Goal: Task Accomplishment & Management: Manage account settings

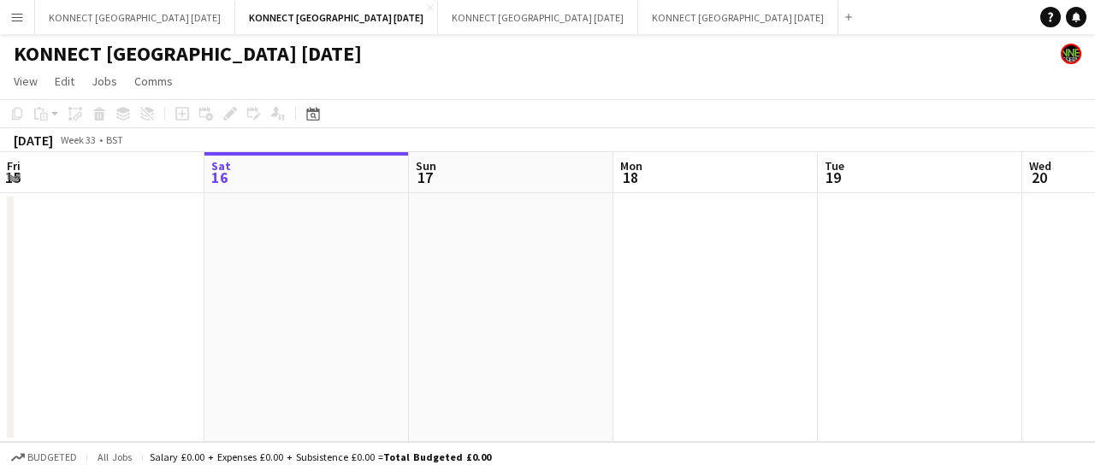
scroll to position [0, 465]
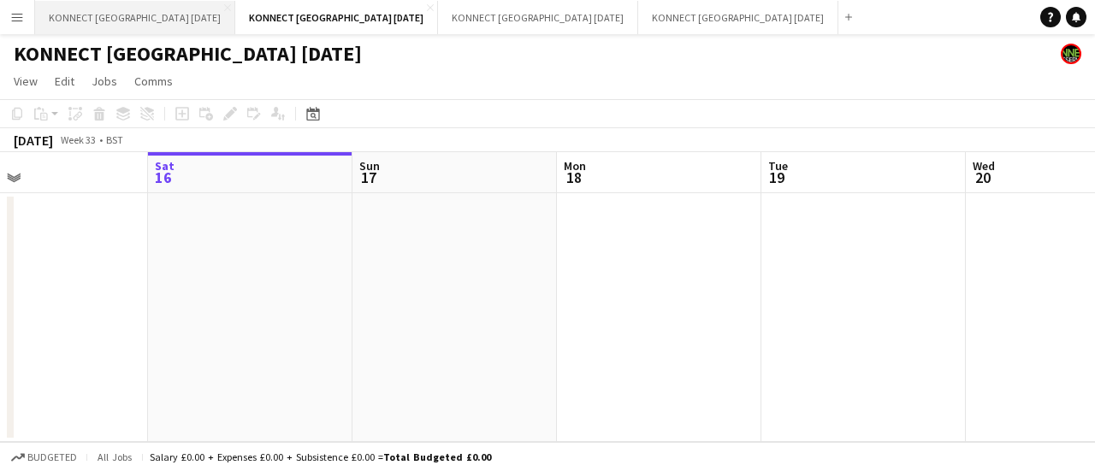
click at [157, 12] on button "KONNECT [GEOGRAPHIC_DATA] [DATE] Close" at bounding box center [135, 17] width 200 height 33
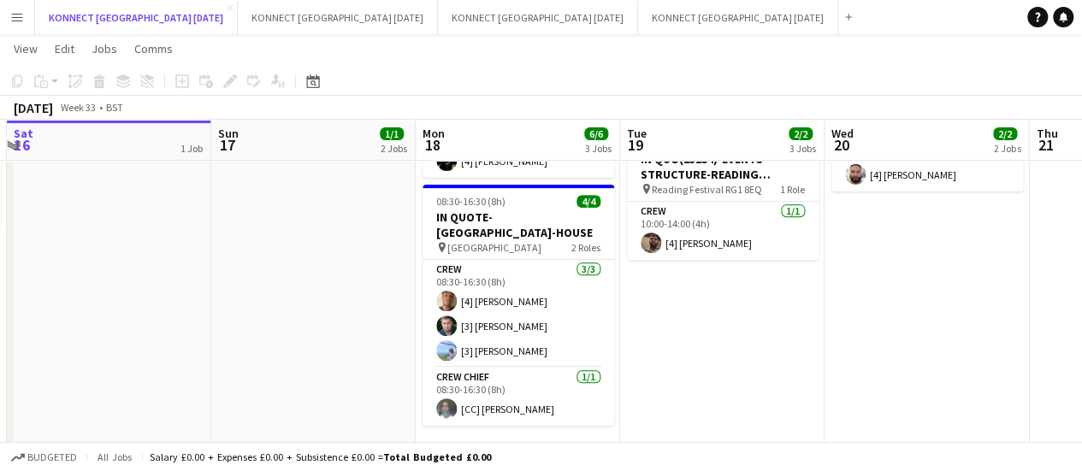
scroll to position [301, 0]
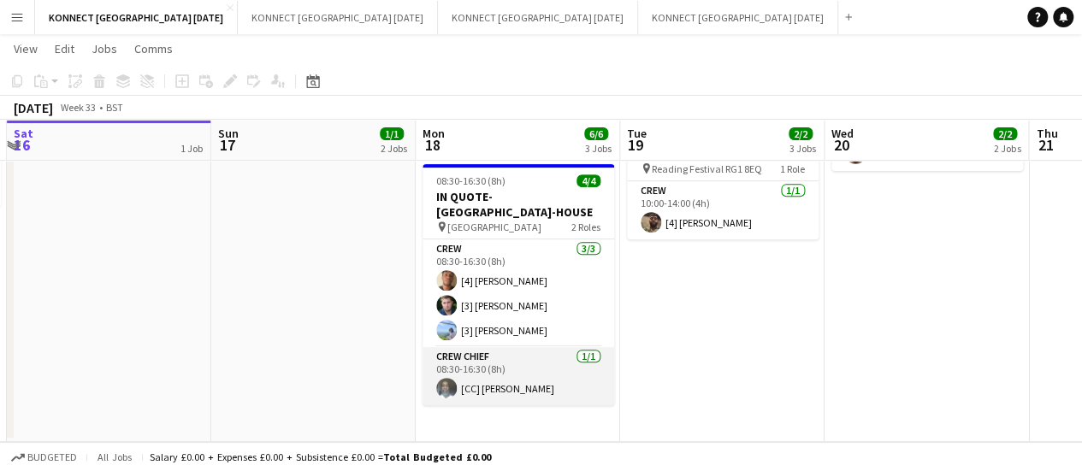
click at [506, 395] on app-card-role "Crew Chief [DATE] 08:30-16:30 (8h) [CC] [PERSON_NAME]" at bounding box center [518, 376] width 192 height 58
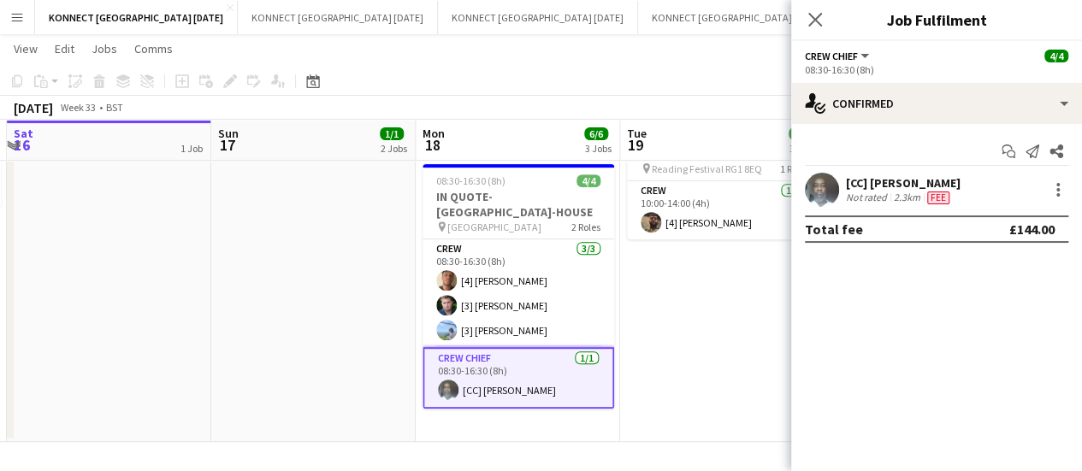
click at [884, 198] on div "Not rated" at bounding box center [868, 198] width 44 height 14
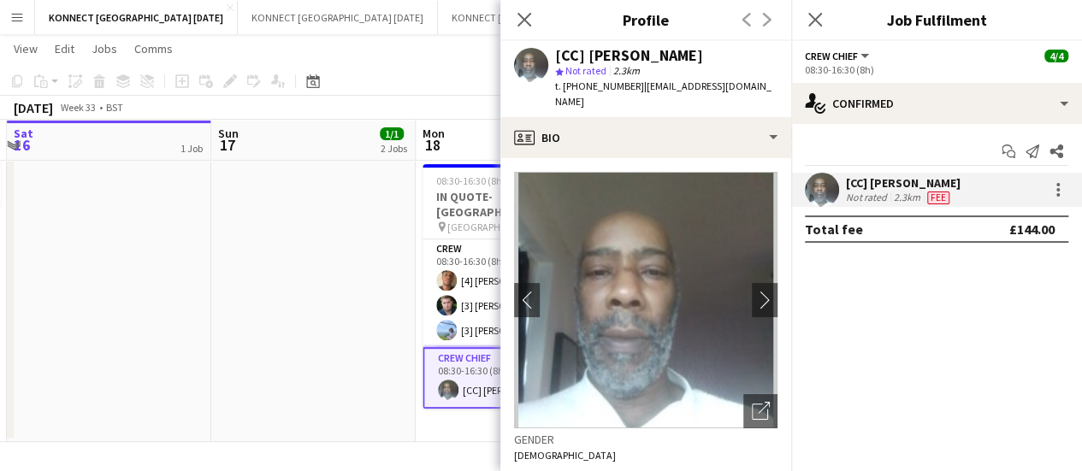
drag, startPoint x: 564, startPoint y: 86, endPoint x: 634, endPoint y: 92, distance: 69.5
click at [634, 92] on span "t. [PHONE_NUMBER]" at bounding box center [599, 86] width 89 height 13
copy span "[PHONE_NUMBER]"
click at [452, 196] on h3 "IN QUOTE-[GEOGRAPHIC_DATA]-HOUSE" at bounding box center [518, 204] width 192 height 31
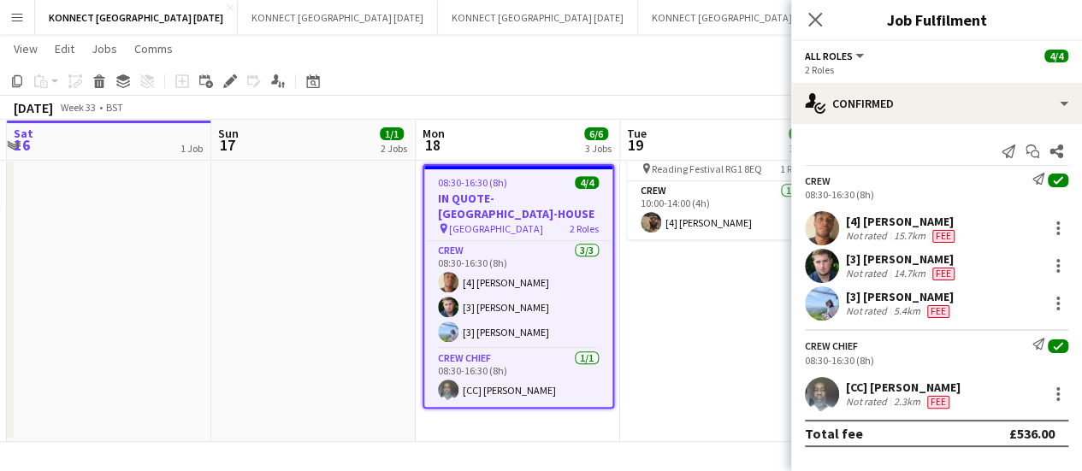
click at [225, 82] on icon "Edit" at bounding box center [230, 81] width 14 height 14
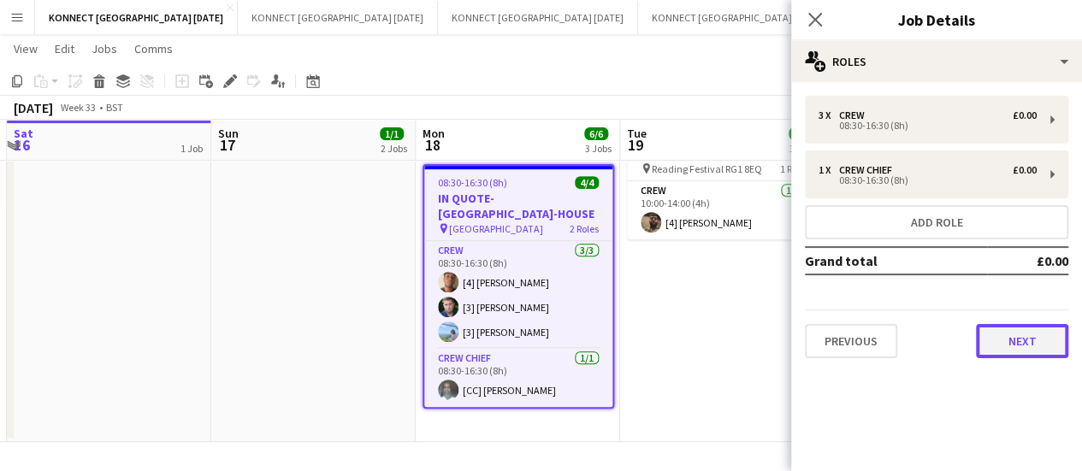
click at [1019, 339] on button "Next" at bounding box center [1022, 341] width 92 height 34
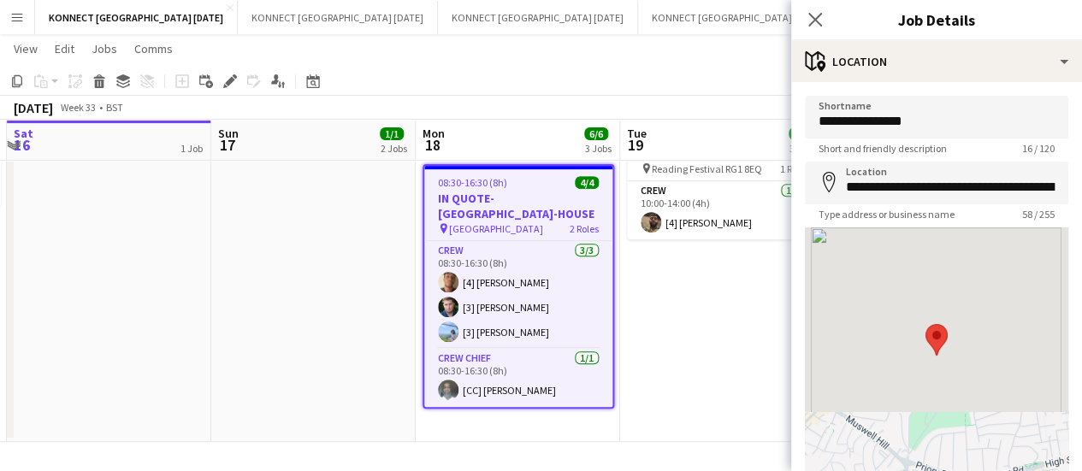
scroll to position [133, 0]
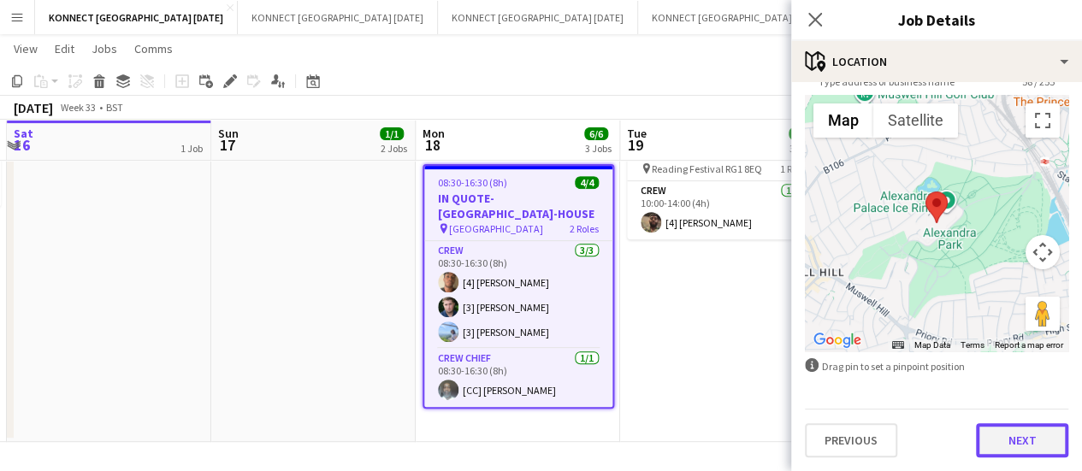
click at [1002, 446] on button "Next" at bounding box center [1022, 440] width 92 height 34
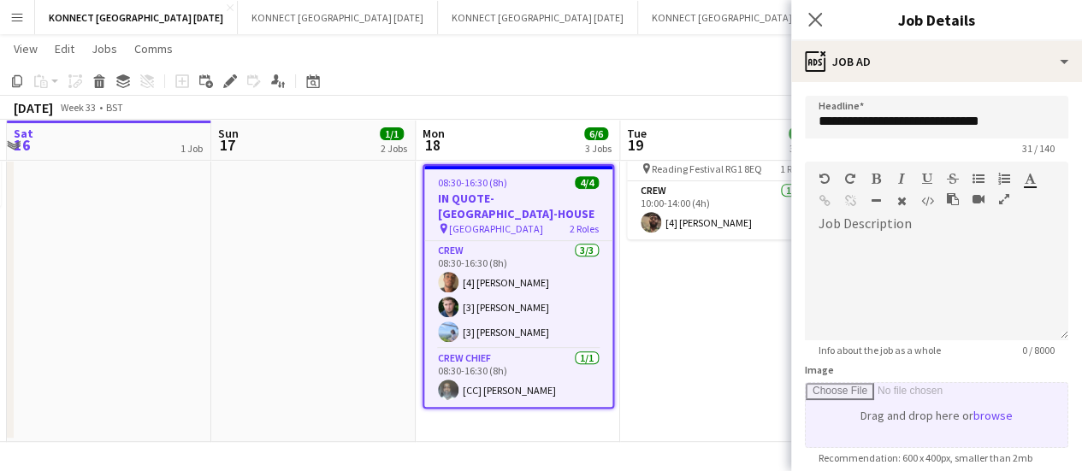
scroll to position [0, 0]
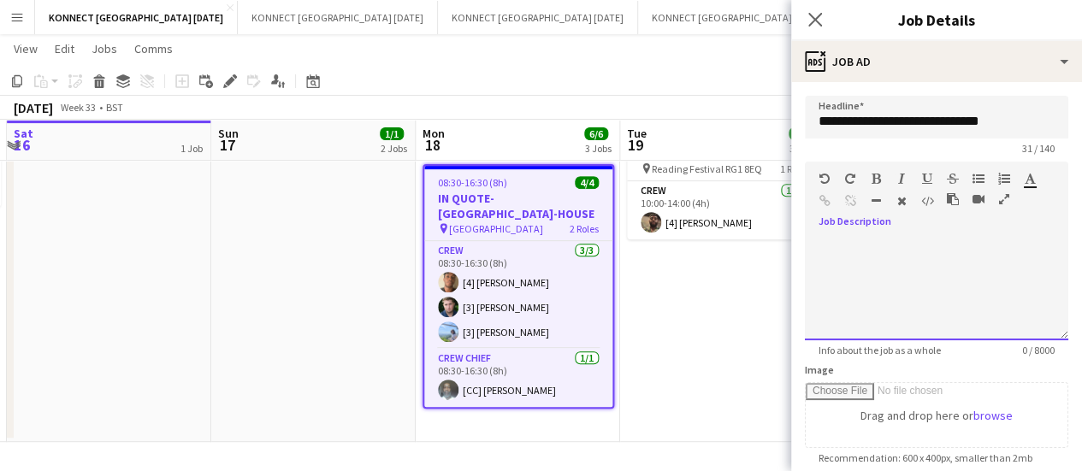
click at [912, 283] on div at bounding box center [936, 289] width 263 height 103
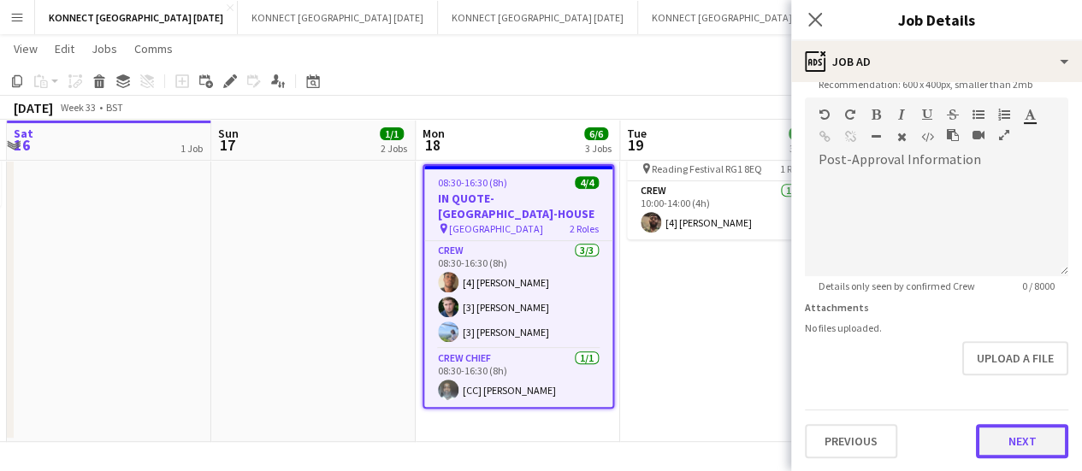
click at [1025, 446] on button "Next" at bounding box center [1022, 441] width 92 height 34
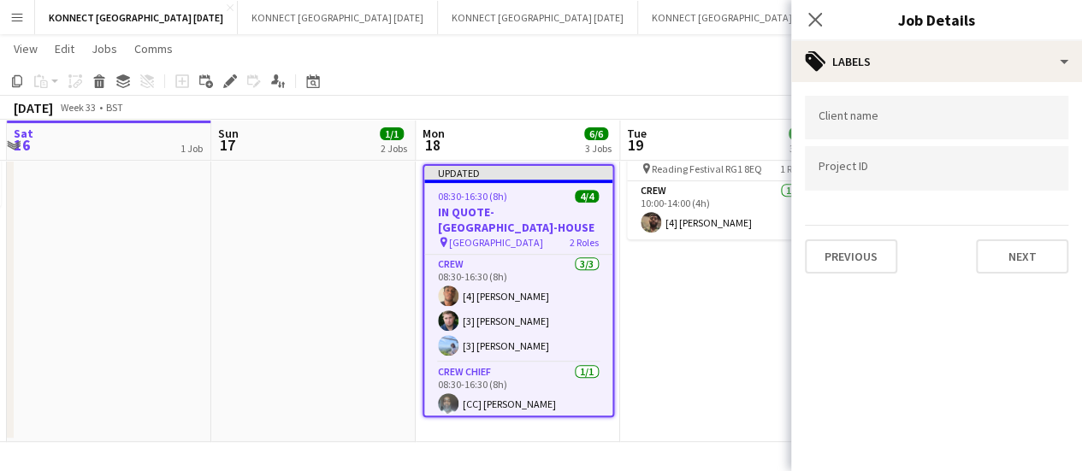
scroll to position [0, 0]
click at [1025, 257] on button "Next" at bounding box center [1022, 256] width 92 height 34
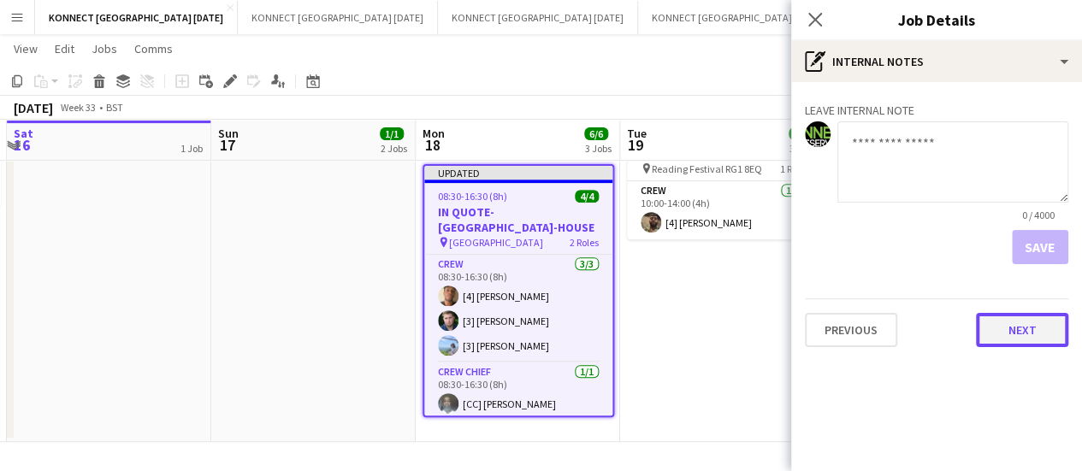
click at [1019, 329] on button "Next" at bounding box center [1022, 330] width 92 height 34
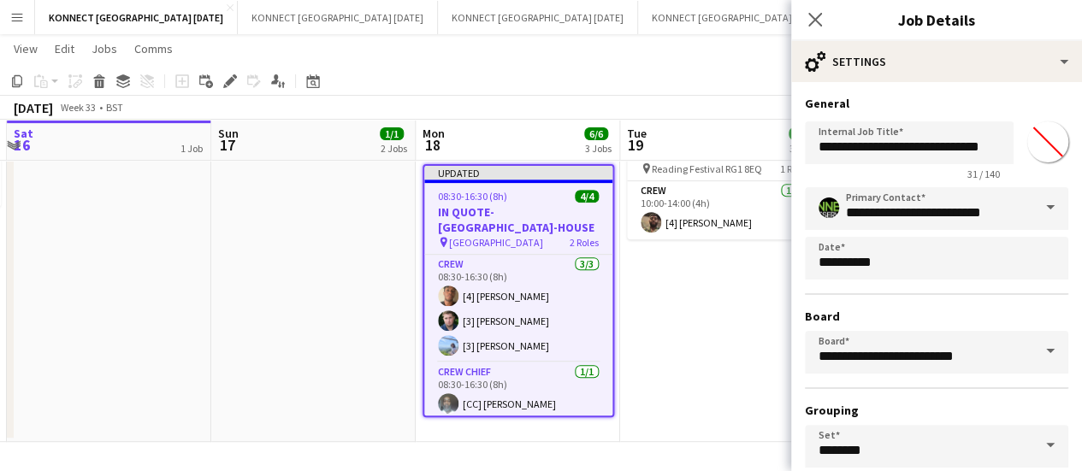
click at [1037, 148] on input "*******" at bounding box center [1048, 142] width 62 height 62
type input "*******"
click at [324, 232] on app-date-cell "[PERSON_NAME] OFF 16:30-20:30 (4h) 1/1 QUO12980-CONTINENTAL DRIFTS-[GEOGRAPHIC_…" at bounding box center [313, 167] width 204 height 552
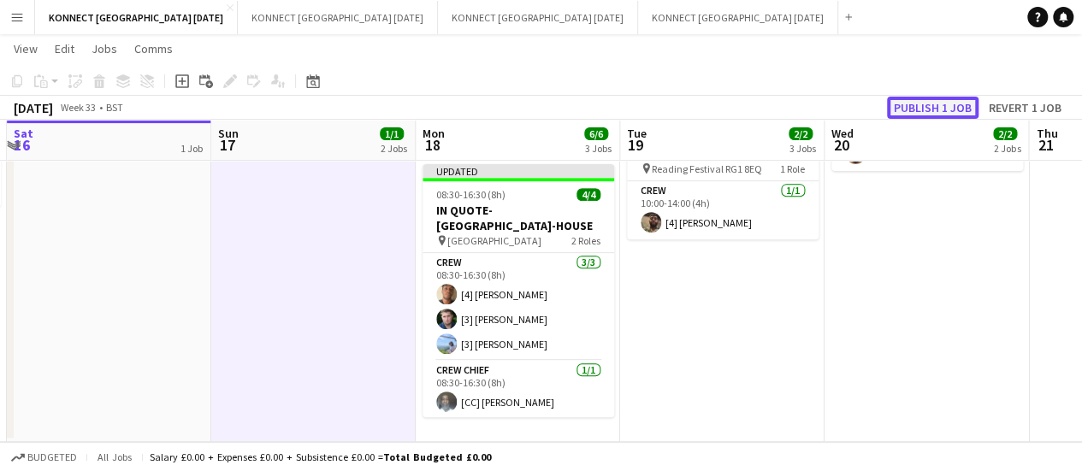
click at [913, 109] on button "Publish 1 job" at bounding box center [933, 108] width 92 height 22
